Goal: Task Accomplishment & Management: Complete application form

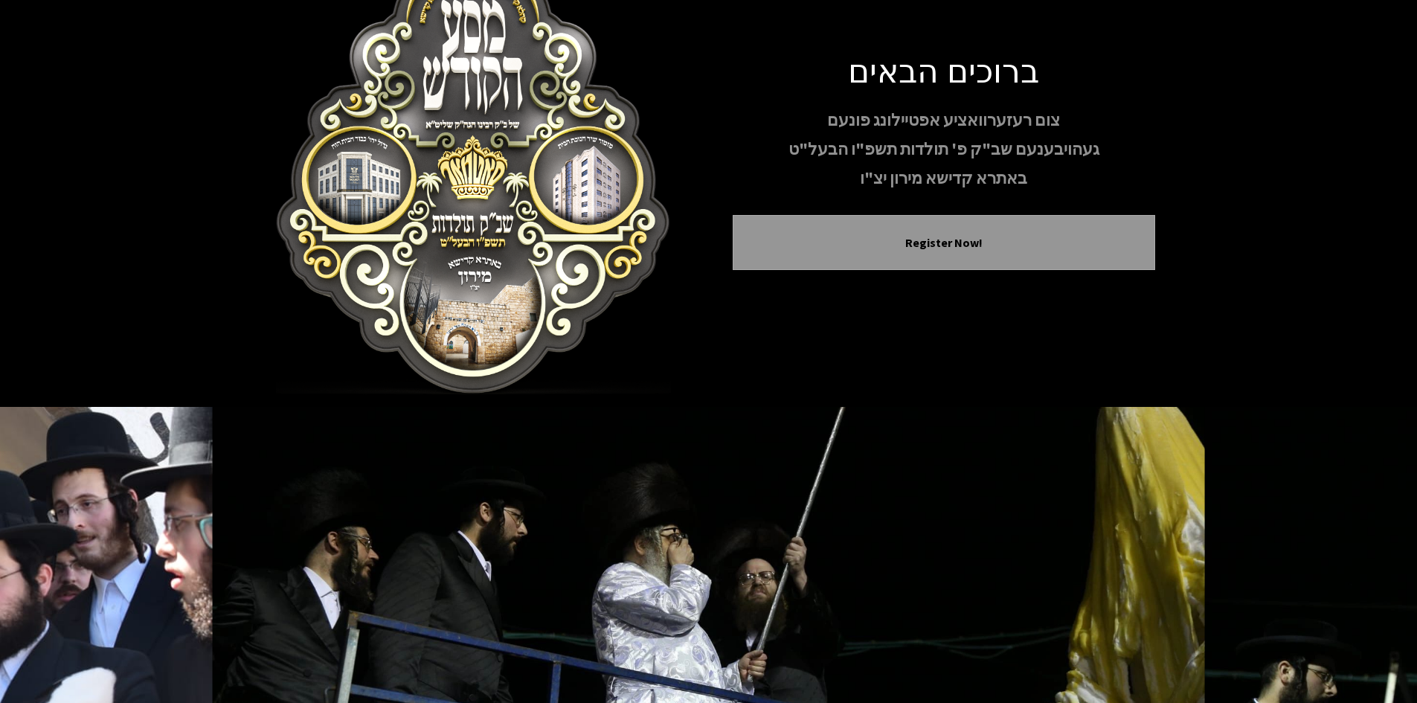
scroll to position [128, 0]
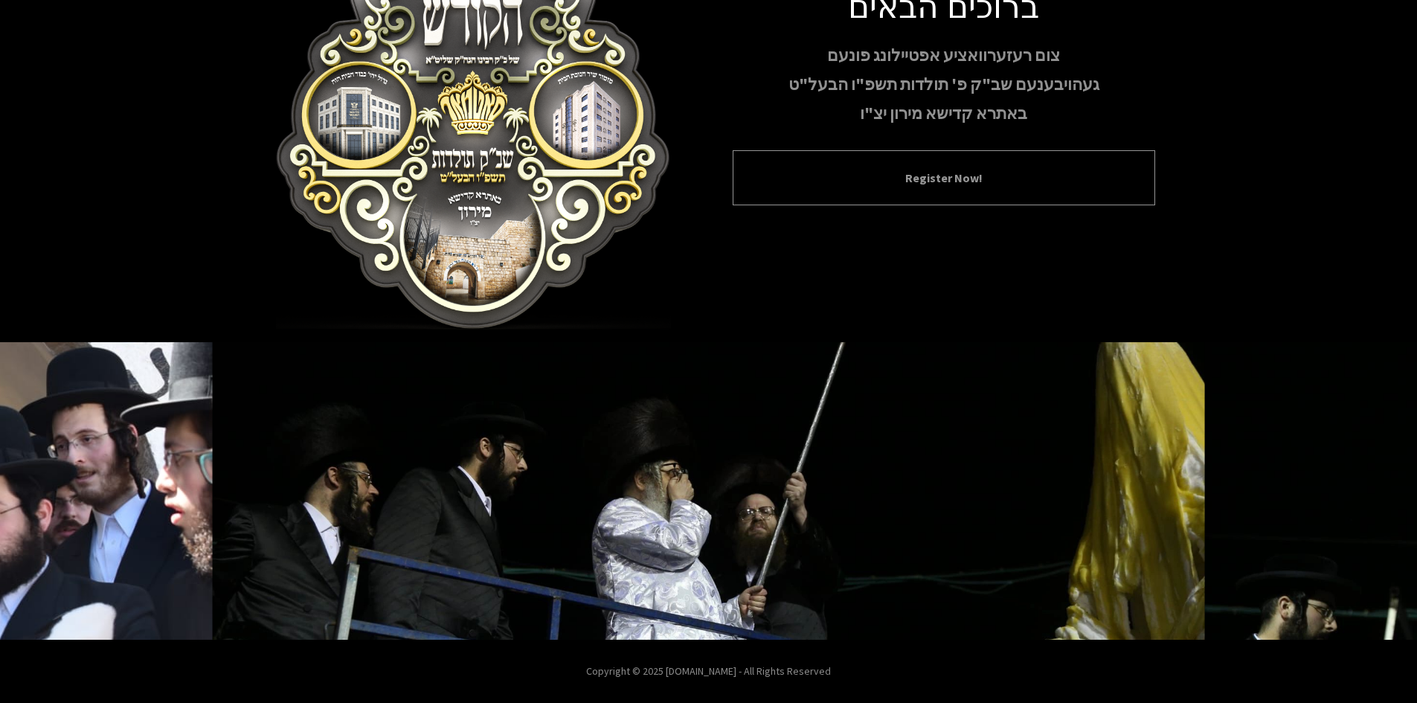
click at [932, 185] on button "Register Now!" at bounding box center [943, 178] width 385 height 18
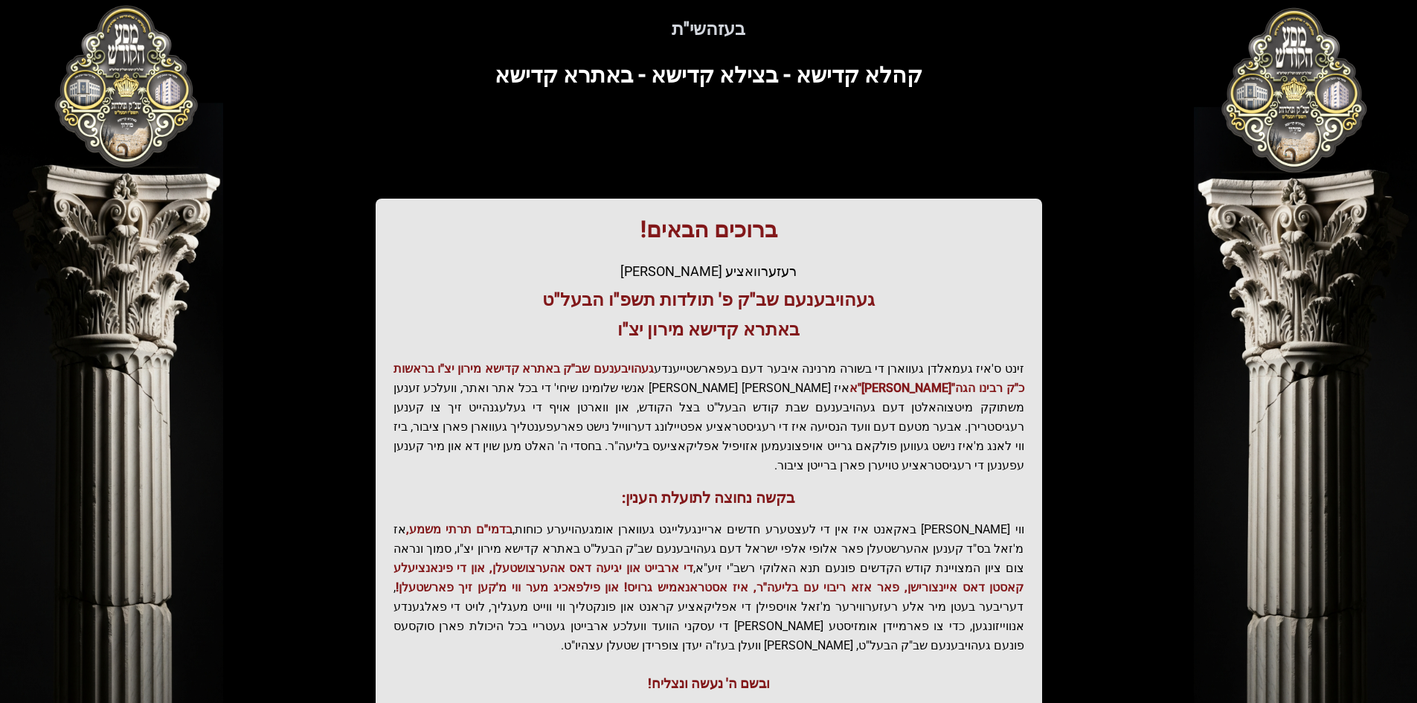
scroll to position [158, 0]
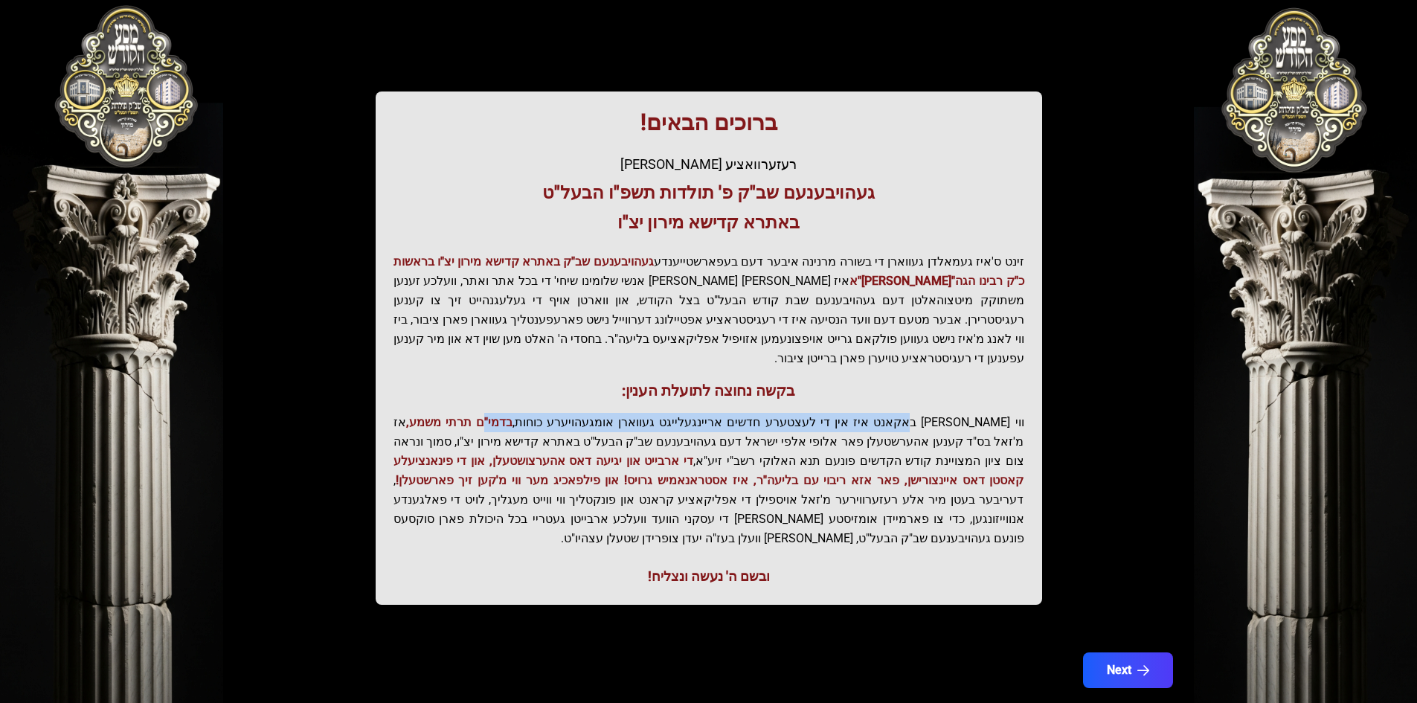
drag, startPoint x: 897, startPoint y: 405, endPoint x: 570, endPoint y: 405, distance: 327.4
click at [570, 413] on p "ווי שוין ברייט באקאנט איז אין די לעצטערע חדשים אריינגעלייגט געווארן אומגעהויערע…" at bounding box center [709, 480] width 631 height 135
click at [513, 415] on span "בדמי"ם תרתי משמע," at bounding box center [459, 422] width 106 height 14
drag, startPoint x: 570, startPoint y: 405, endPoint x: 580, endPoint y: 410, distance: 10.7
click at [580, 413] on p "ווי שוין ברייט באקאנט איז אין די לעצטערע חדשים אריינגעלייגט געווארן אומגעהויערע…" at bounding box center [709, 480] width 631 height 135
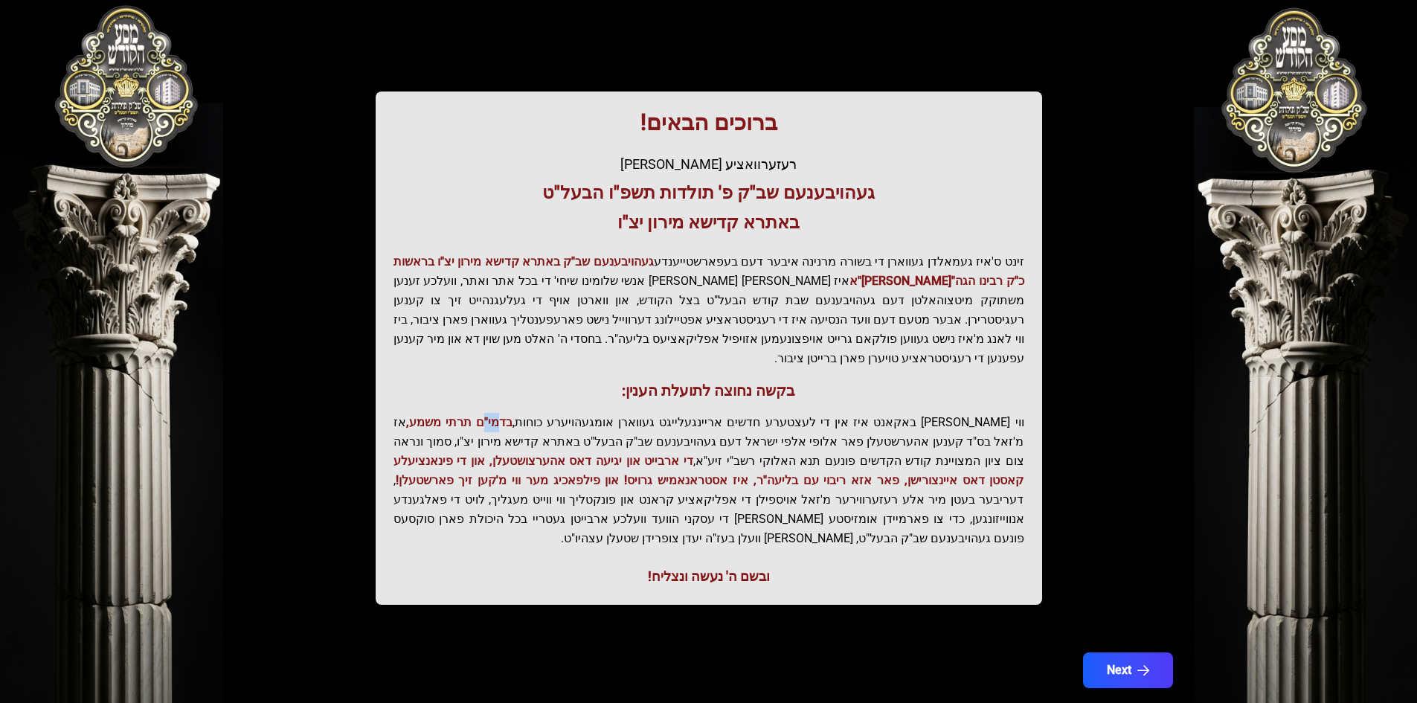
click at [580, 413] on p "ווי שוין ברייט באקאנט איז אין די לעצטערע חדשים אריינגעלייגט געווארן אומגעהויערע…" at bounding box center [709, 480] width 631 height 135
click at [1134, 652] on button "Next" at bounding box center [1127, 670] width 94 height 37
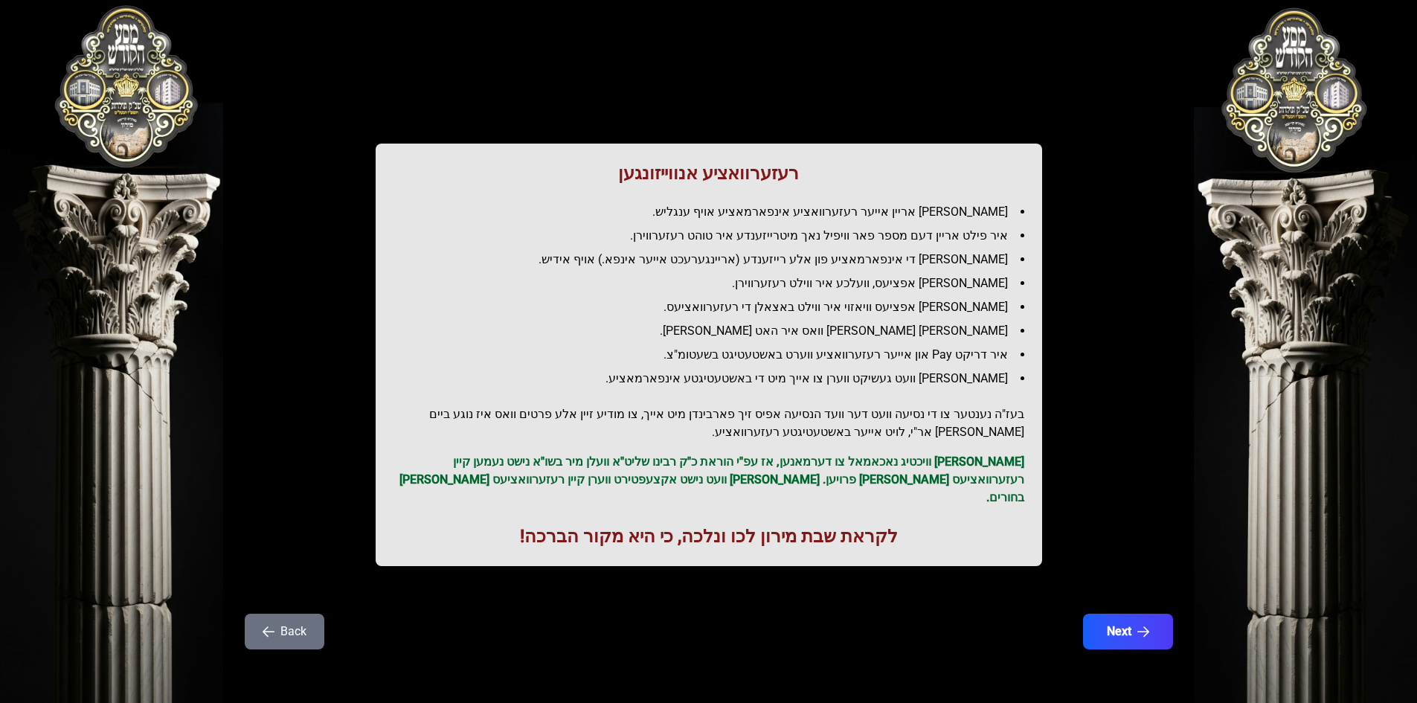
scroll to position [0, 0]
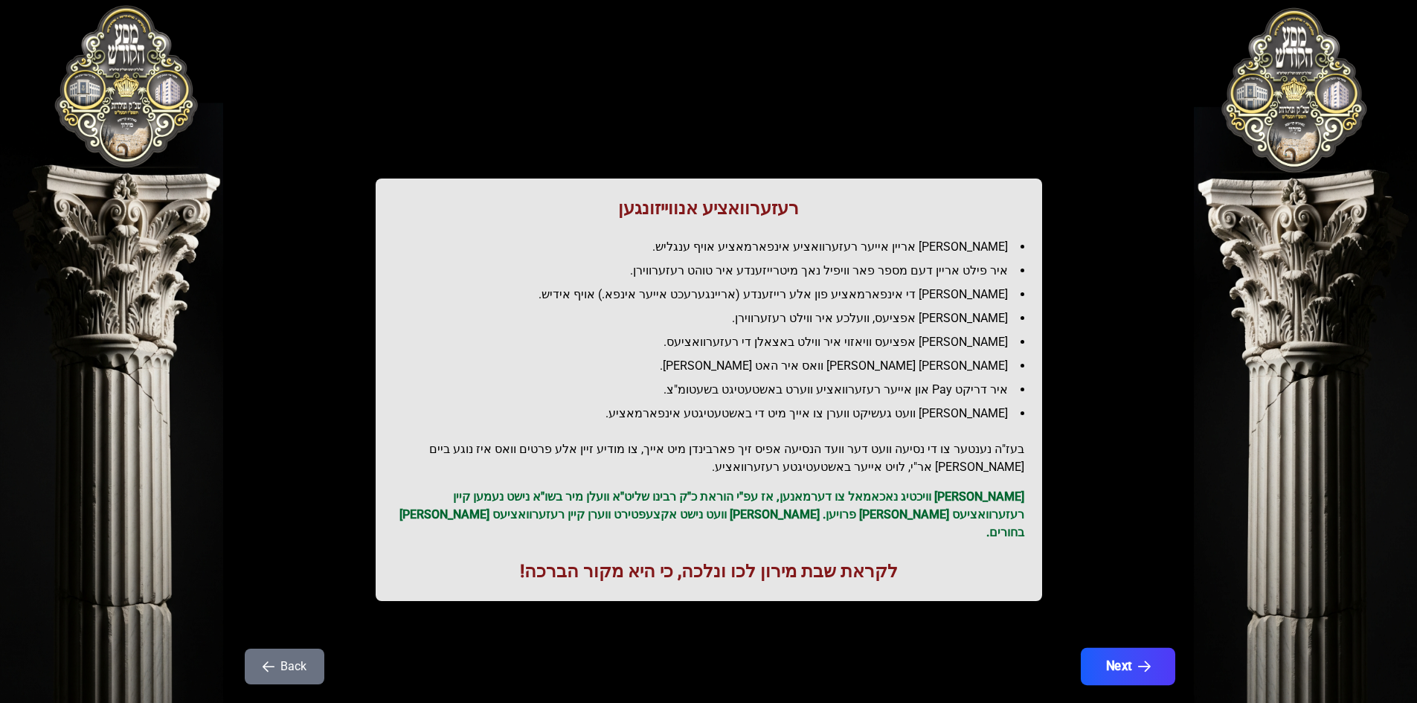
click at [1102, 648] on button "Next" at bounding box center [1127, 666] width 94 height 37
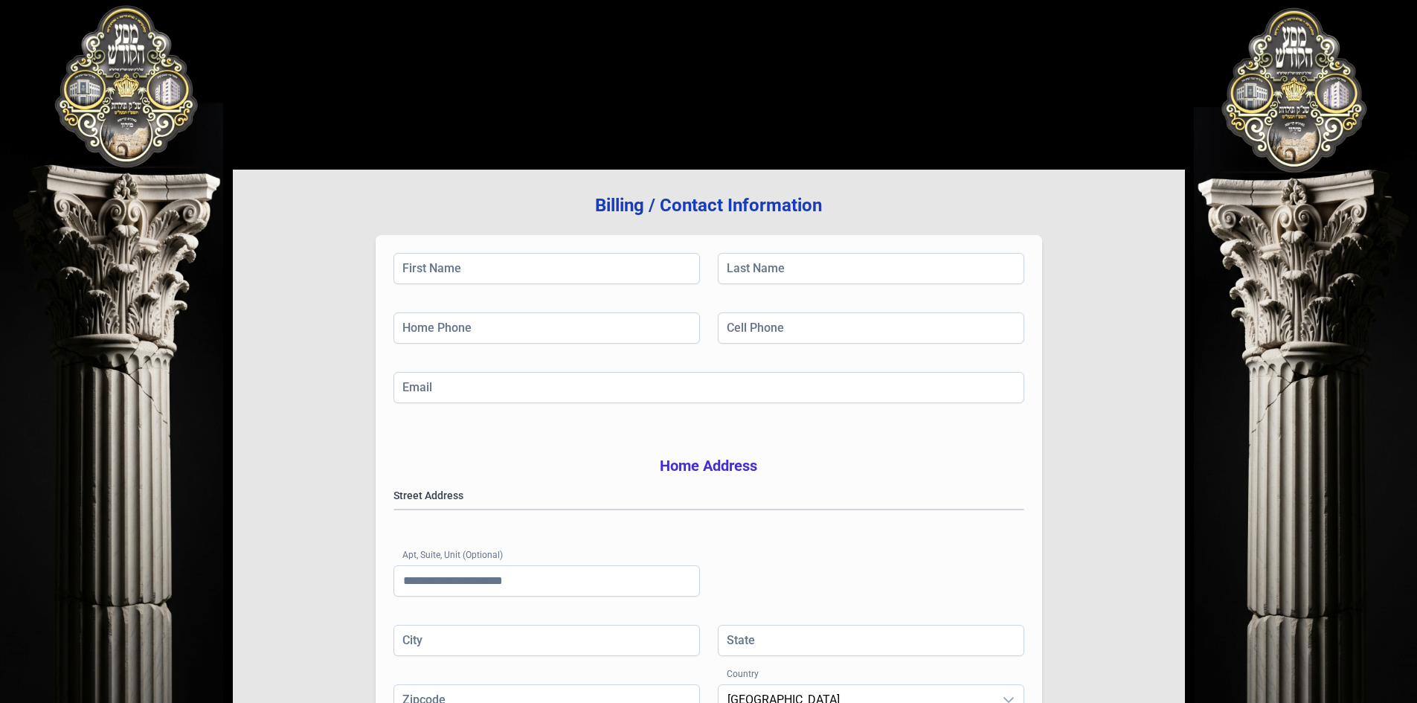
scroll to position [128, 0]
